Goal: Navigation & Orientation: Find specific page/section

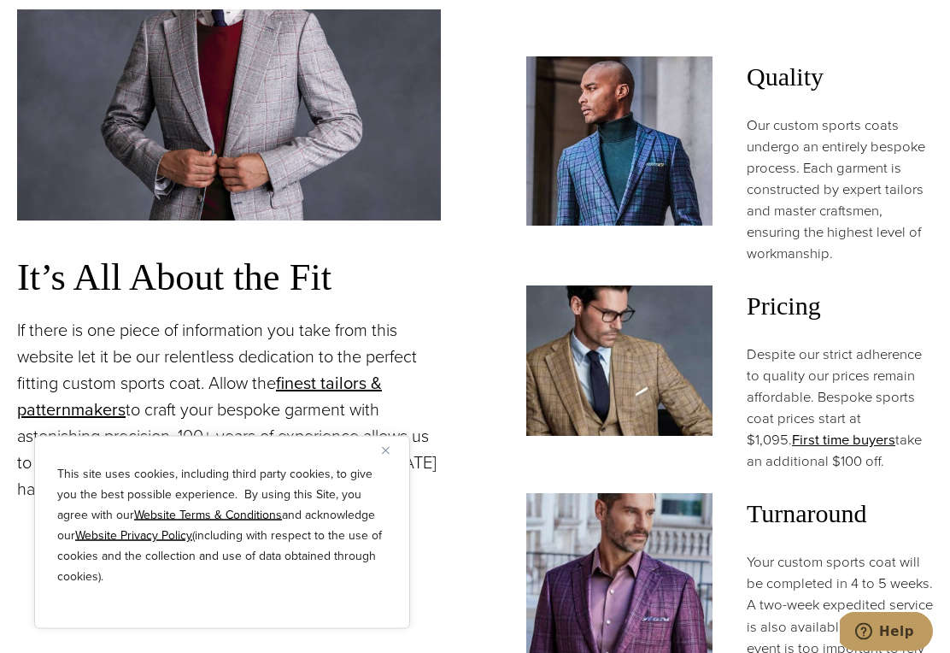
scroll to position [1279, 0]
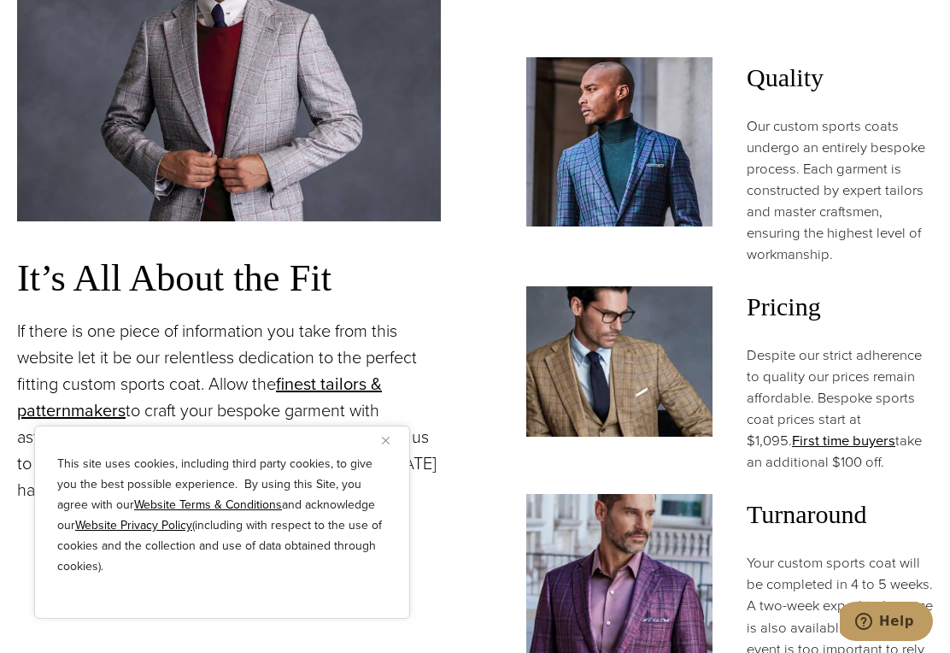
click at [800, 298] on span "Pricing" at bounding box center [840, 306] width 186 height 41
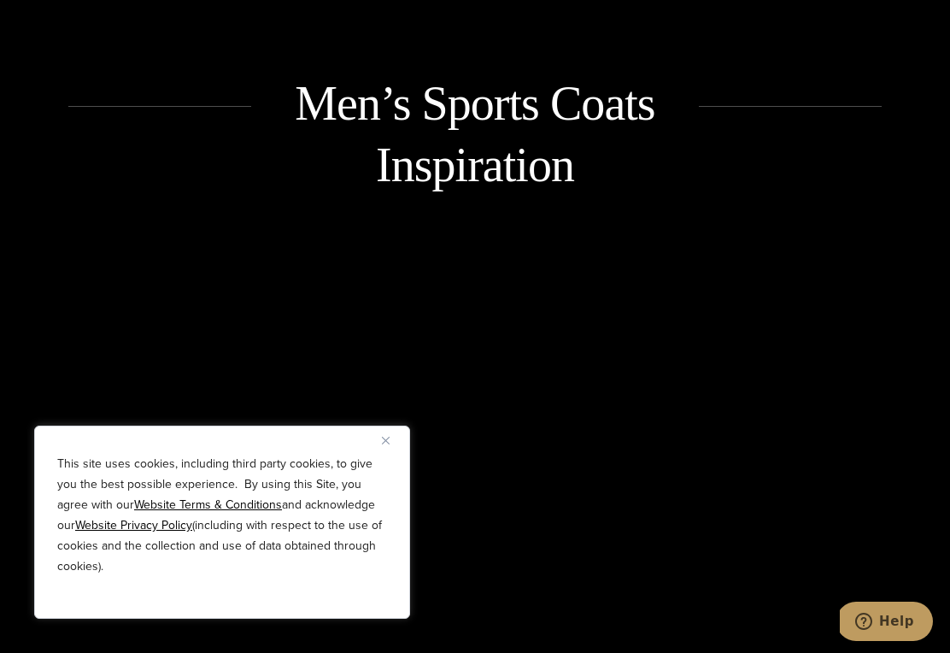
scroll to position [2241, 0]
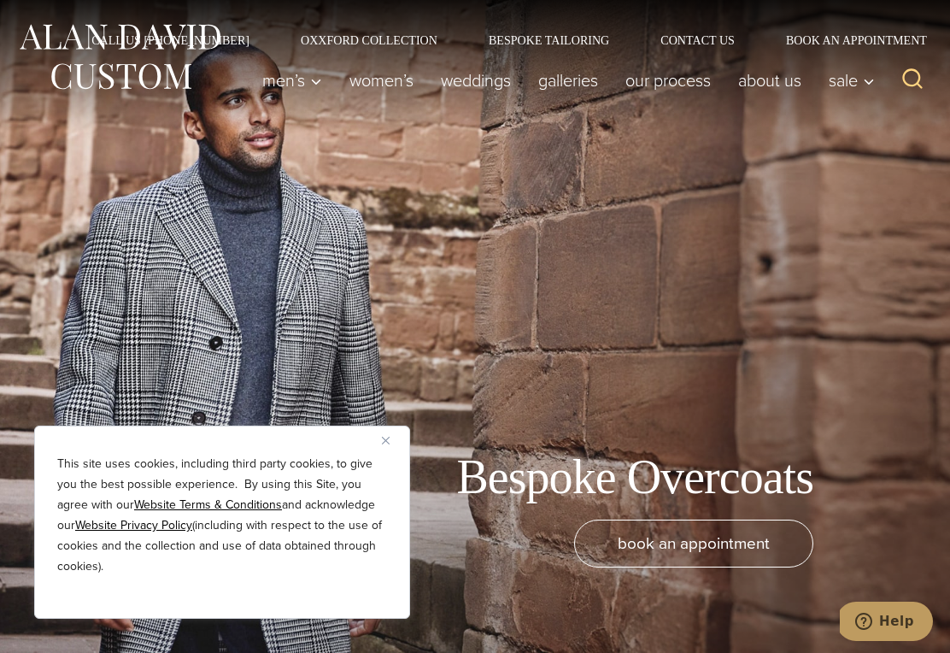
click at [387, 450] on div "This site uses cookies, including third party cookies, to give you the best pos…" at bounding box center [222, 521] width 376 height 193
click at [378, 441] on div "This site uses cookies, including third party cookies, to give you the best pos…" at bounding box center [222, 521] width 376 height 193
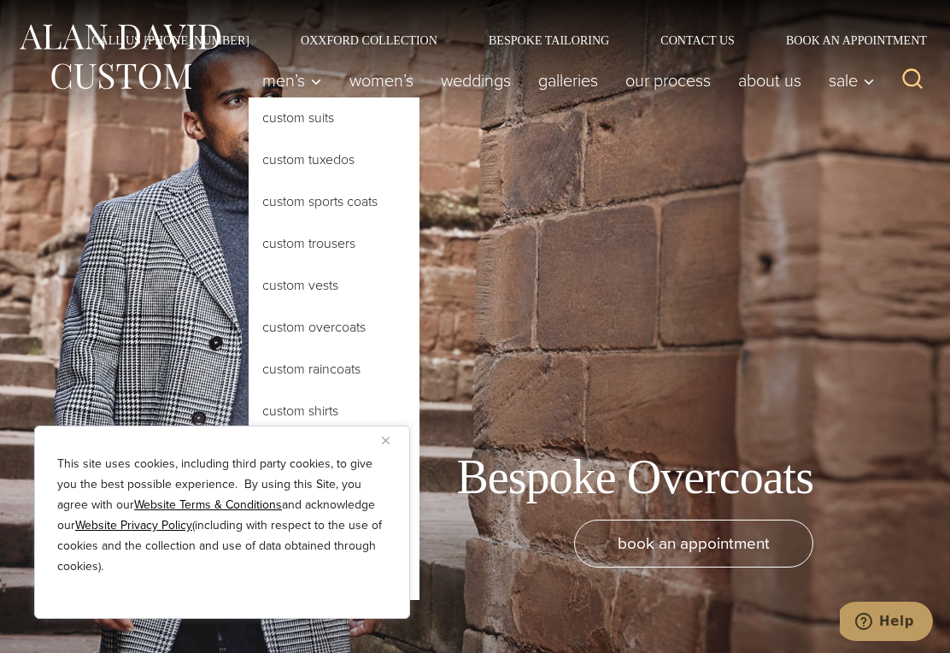
click at [393, 431] on button "Close" at bounding box center [392, 440] width 20 height 20
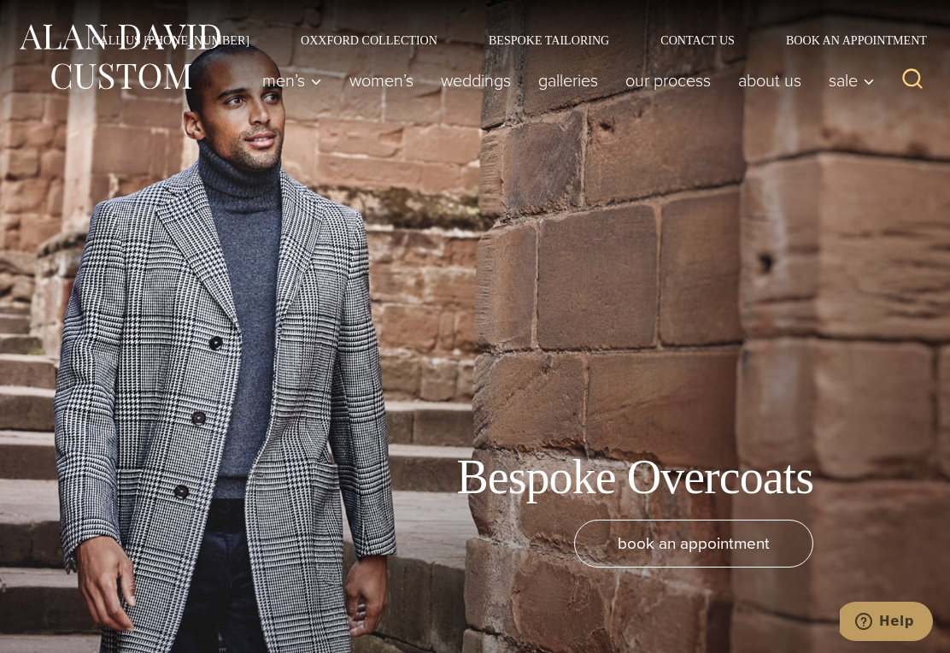
click at [0, 0] on link "Custom Overcoats" at bounding box center [0, 0] width 0 height 0
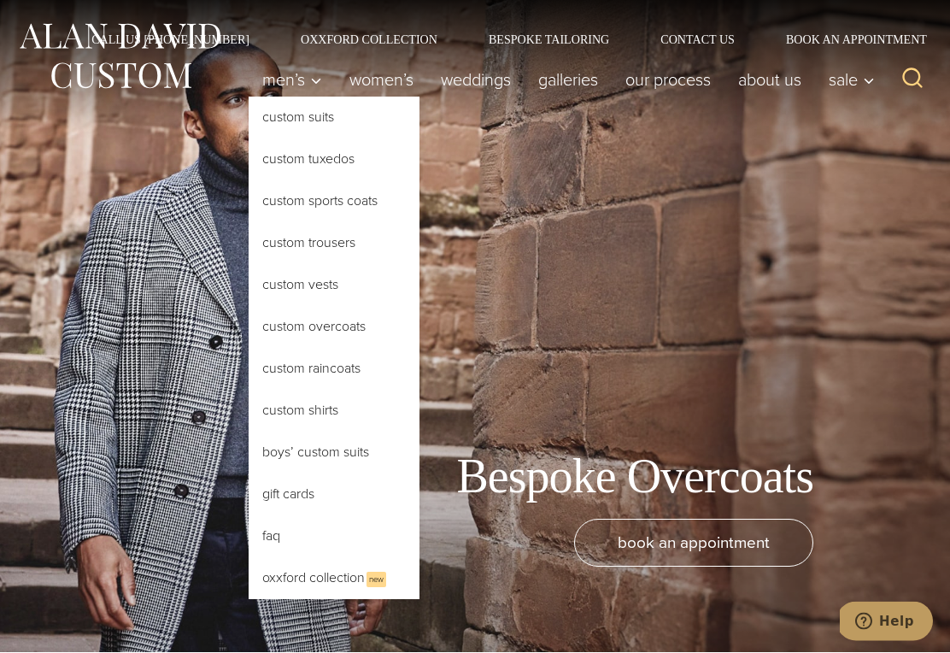
scroll to position [1, 0]
click at [278, 244] on link "Custom Trousers" at bounding box center [334, 242] width 171 height 41
click at [0, 360] on div "Bespoke Overcoats book an appointment" at bounding box center [475, 325] width 950 height 653
click at [276, 122] on link "Custom Suits" at bounding box center [334, 117] width 171 height 41
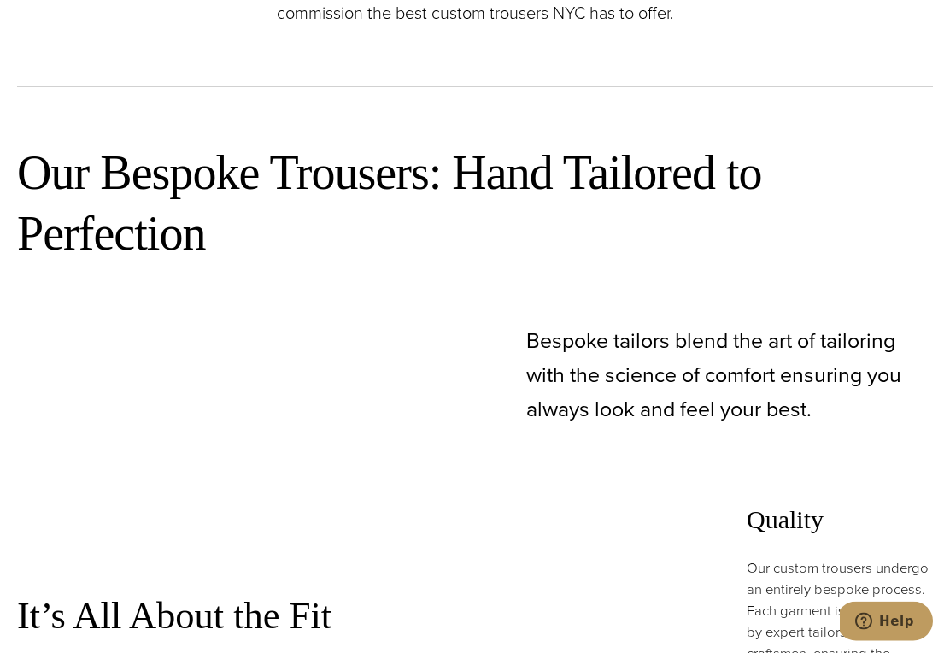
scroll to position [939, 0]
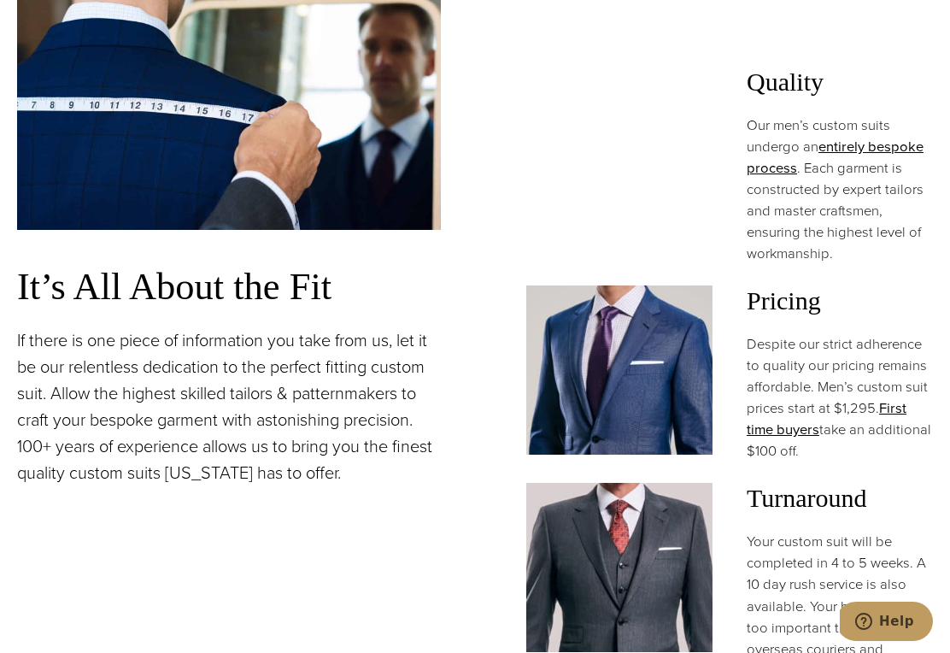
scroll to position [1295, 0]
